Goal: Information Seeking & Learning: Learn about a topic

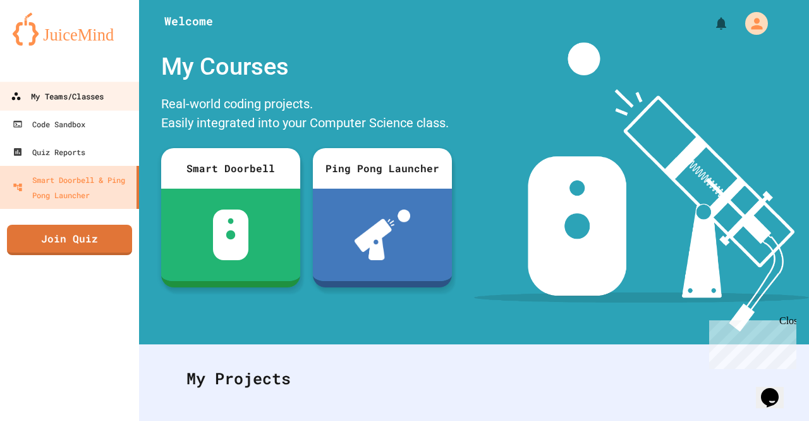
click at [78, 100] on div "My Teams/Classes" at bounding box center [57, 97] width 93 height 16
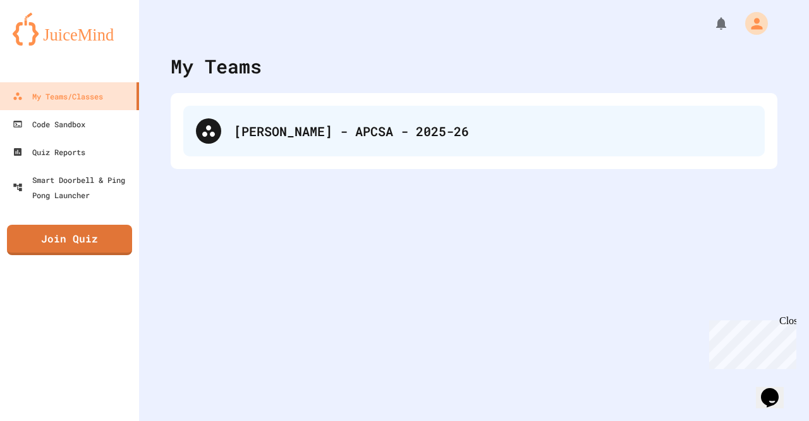
click at [281, 144] on div "[PERSON_NAME] - APCSA - 2025-26" at bounding box center [474, 131] width 582 height 51
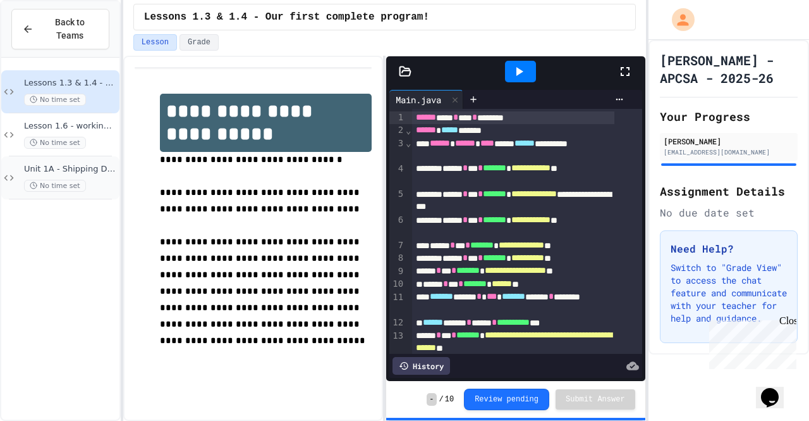
click at [90, 164] on div "Unit 1A - Shipping Dooflingies No time set" at bounding box center [70, 178] width 93 height 28
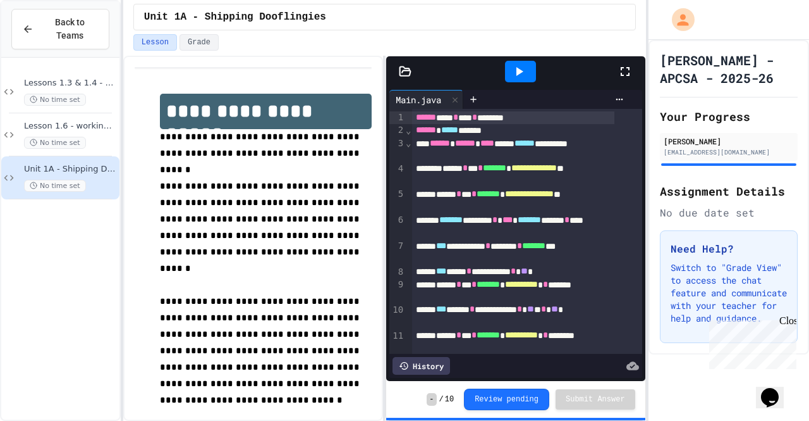
scroll to position [147, 0]
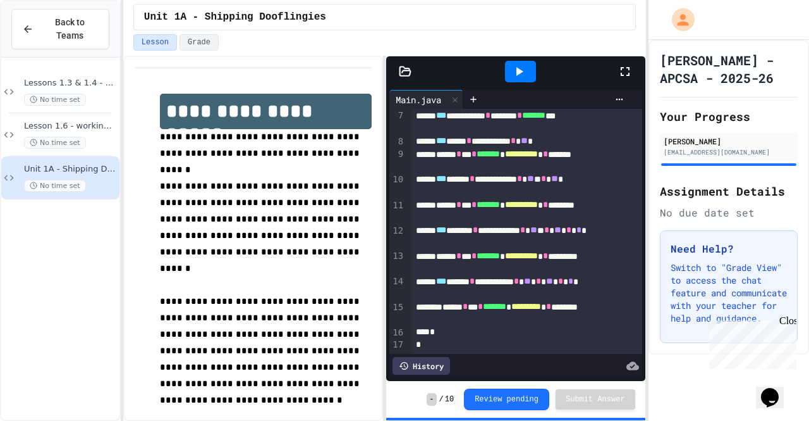
click at [524, 77] on icon at bounding box center [519, 71] width 15 height 15
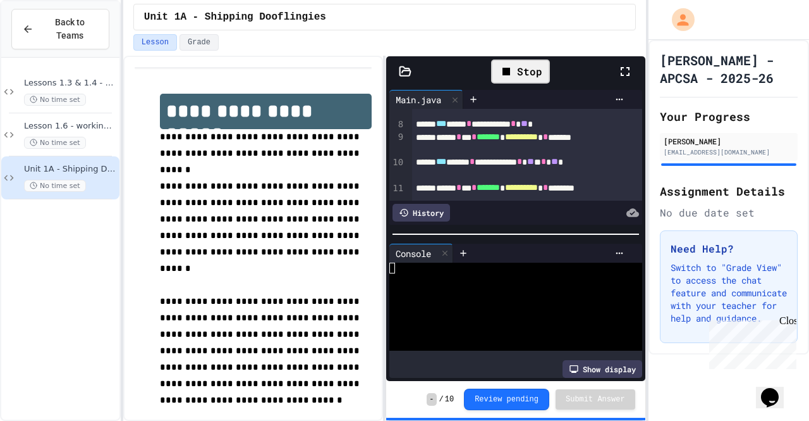
click at [408, 266] on div at bounding box center [504, 267] width 228 height 11
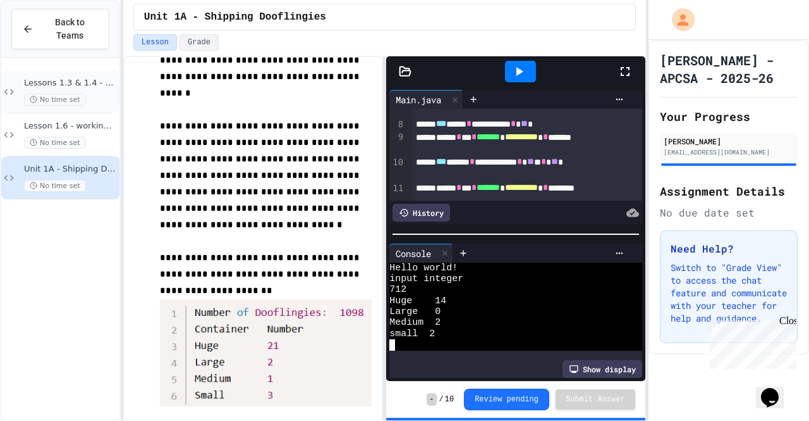
click at [85, 78] on span "Lessons 1.3 & 1.4 - Our first complete program!" at bounding box center [70, 83] width 93 height 11
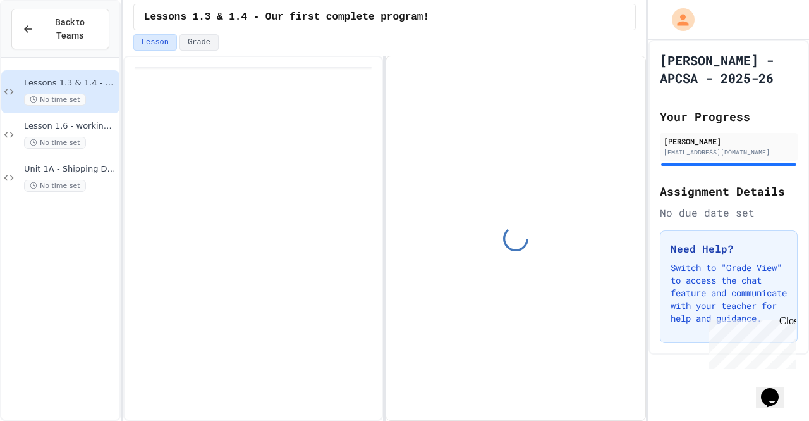
click at [83, 121] on span "Lesson 1.6 - working with numbers" at bounding box center [70, 126] width 93 height 11
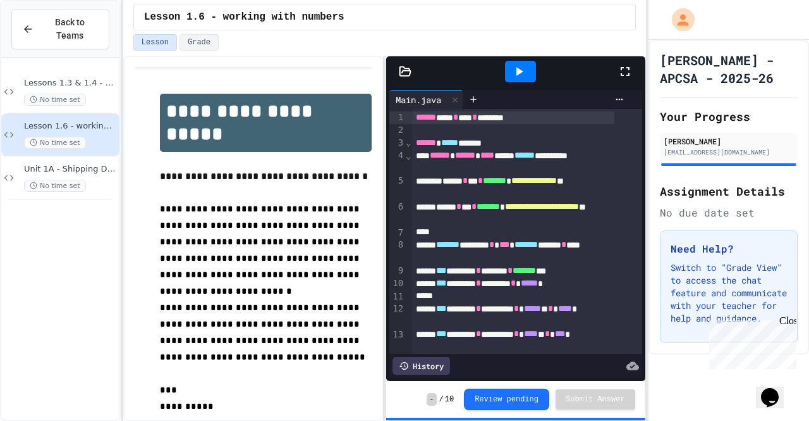
click at [514, 64] on icon at bounding box center [519, 71] width 15 height 15
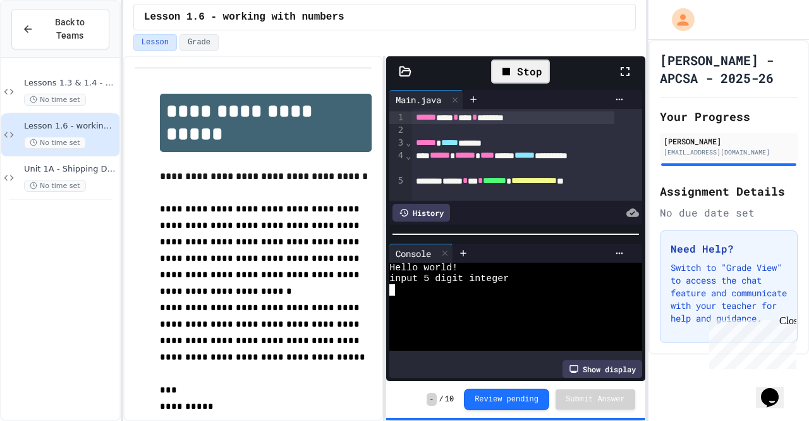
click at [439, 289] on div at bounding box center [504, 289] width 228 height 11
click at [412, 328] on div at bounding box center [504, 333] width 228 height 11
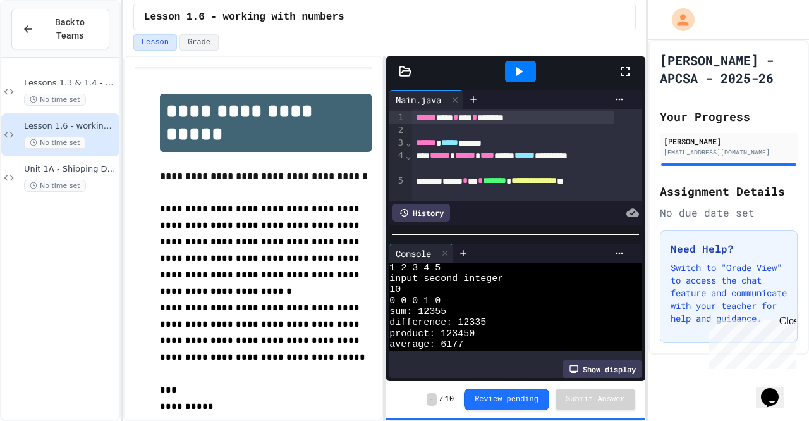
scroll to position [38, 0]
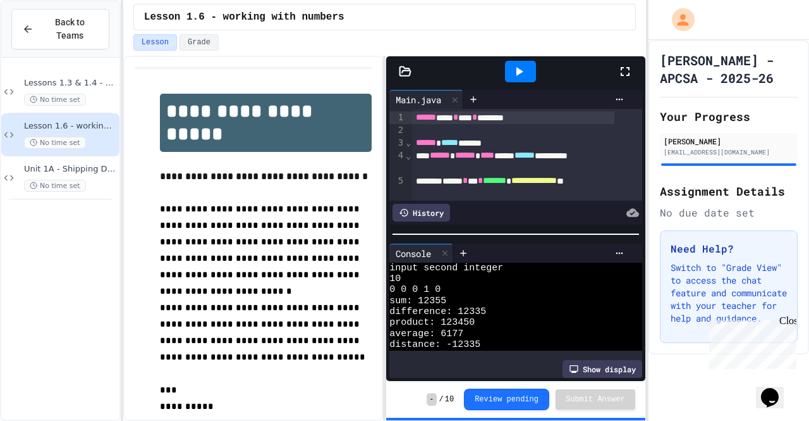
click at [424, 343] on span "distance: -12335" at bounding box center [435, 344] width 91 height 11
click at [428, 344] on span "distance: -12335" at bounding box center [435, 344] width 91 height 11
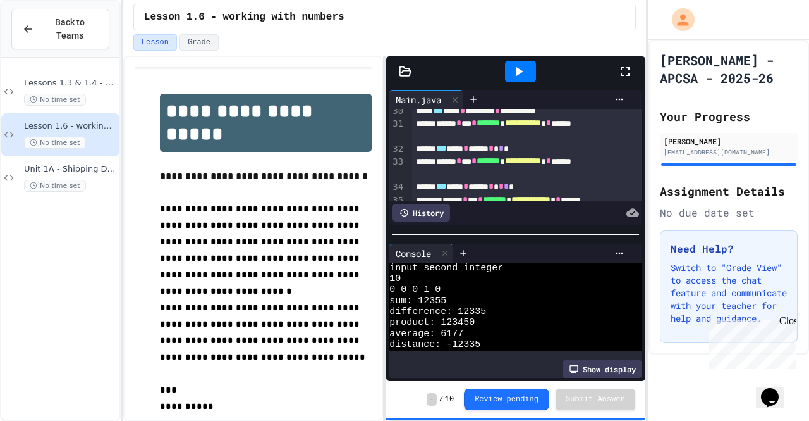
scroll to position [612, 0]
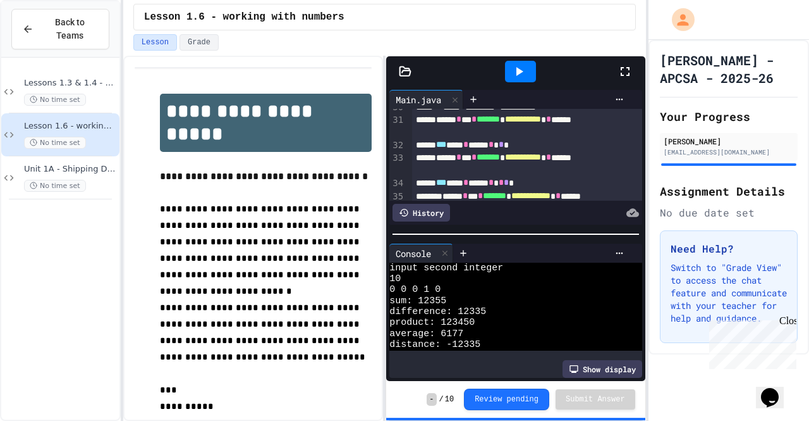
click at [446, 146] on span "***" at bounding box center [441, 144] width 10 height 9
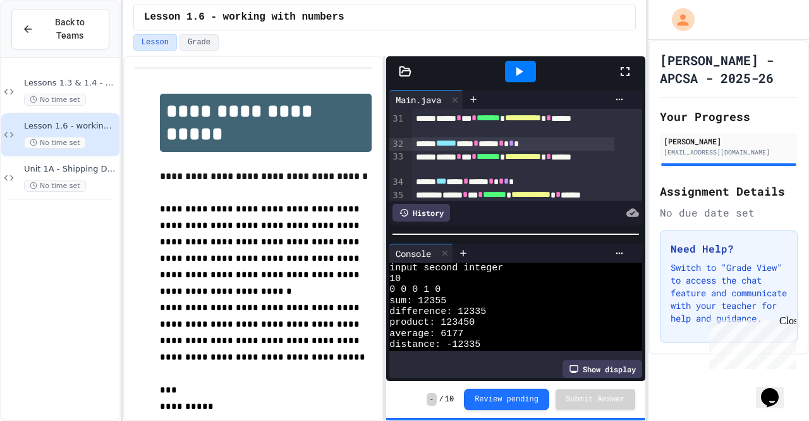
scroll to position [615, 0]
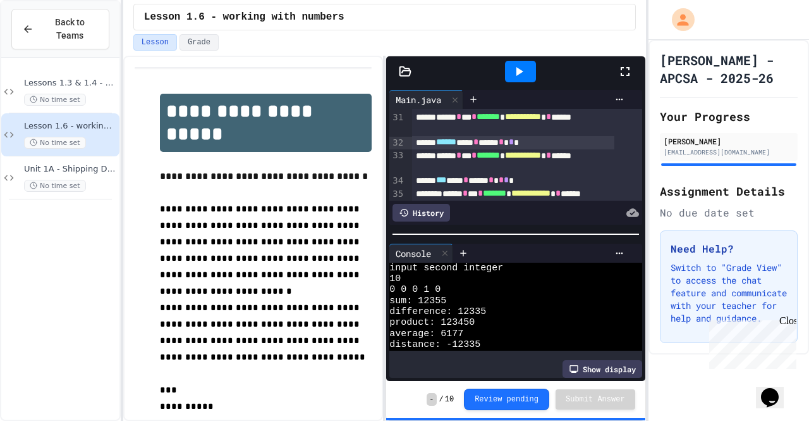
click at [472, 173] on div "**********" at bounding box center [513, 161] width 203 height 25
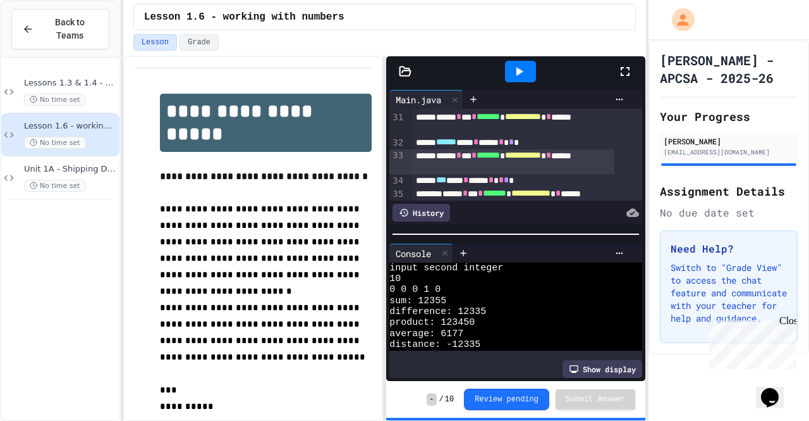
click at [535, 156] on div "**********" at bounding box center [513, 161] width 203 height 25
click at [504, 141] on div "****** *** * **** * * *" at bounding box center [513, 142] width 203 height 13
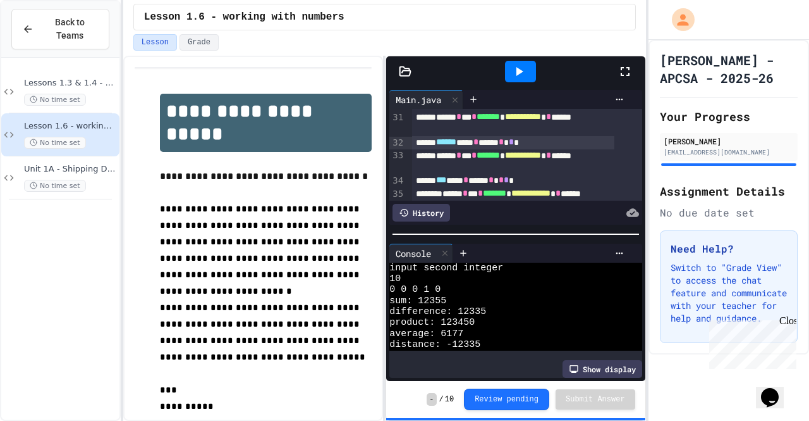
click at [514, 140] on span "*" at bounding box center [511, 141] width 5 height 9
click at [522, 73] on icon at bounding box center [519, 71] width 15 height 15
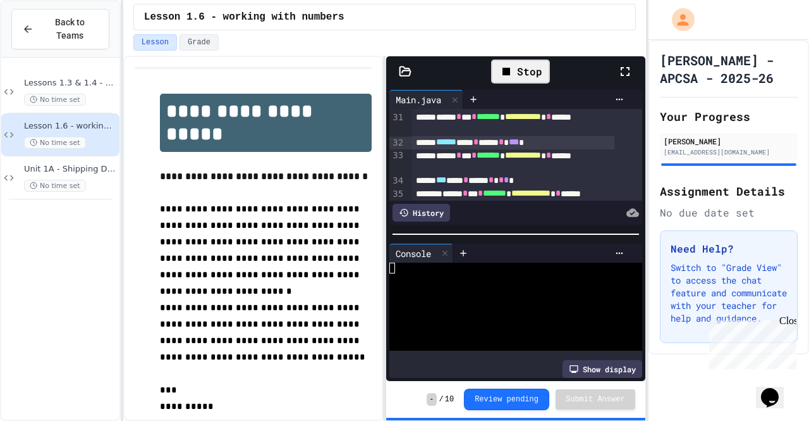
scroll to position [0, 0]
click at [482, 300] on div at bounding box center [504, 300] width 228 height 11
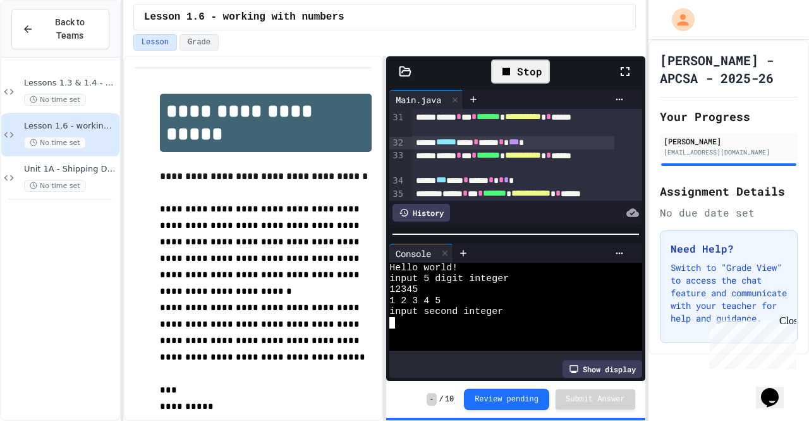
click at [422, 339] on div at bounding box center [504, 344] width 228 height 11
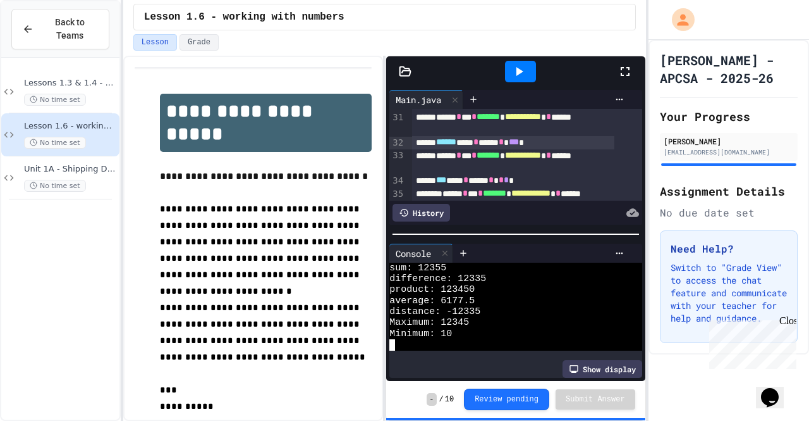
scroll to position [76, 0]
click at [92, 94] on div "No time set" at bounding box center [70, 100] width 93 height 12
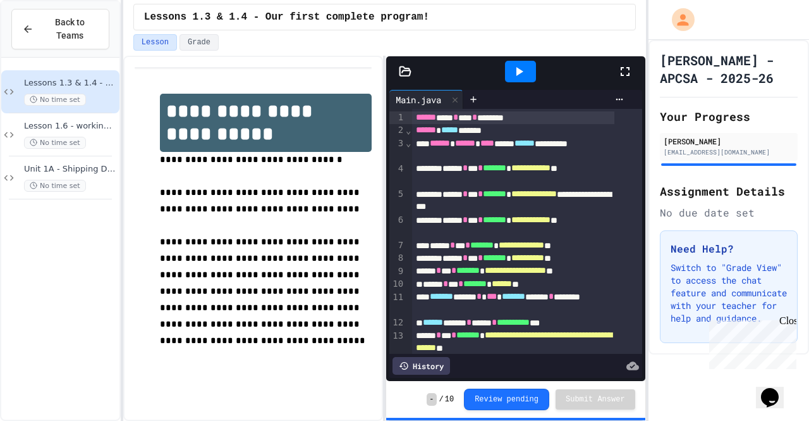
scroll to position [123, 0]
